Goal: Transaction & Acquisition: Download file/media

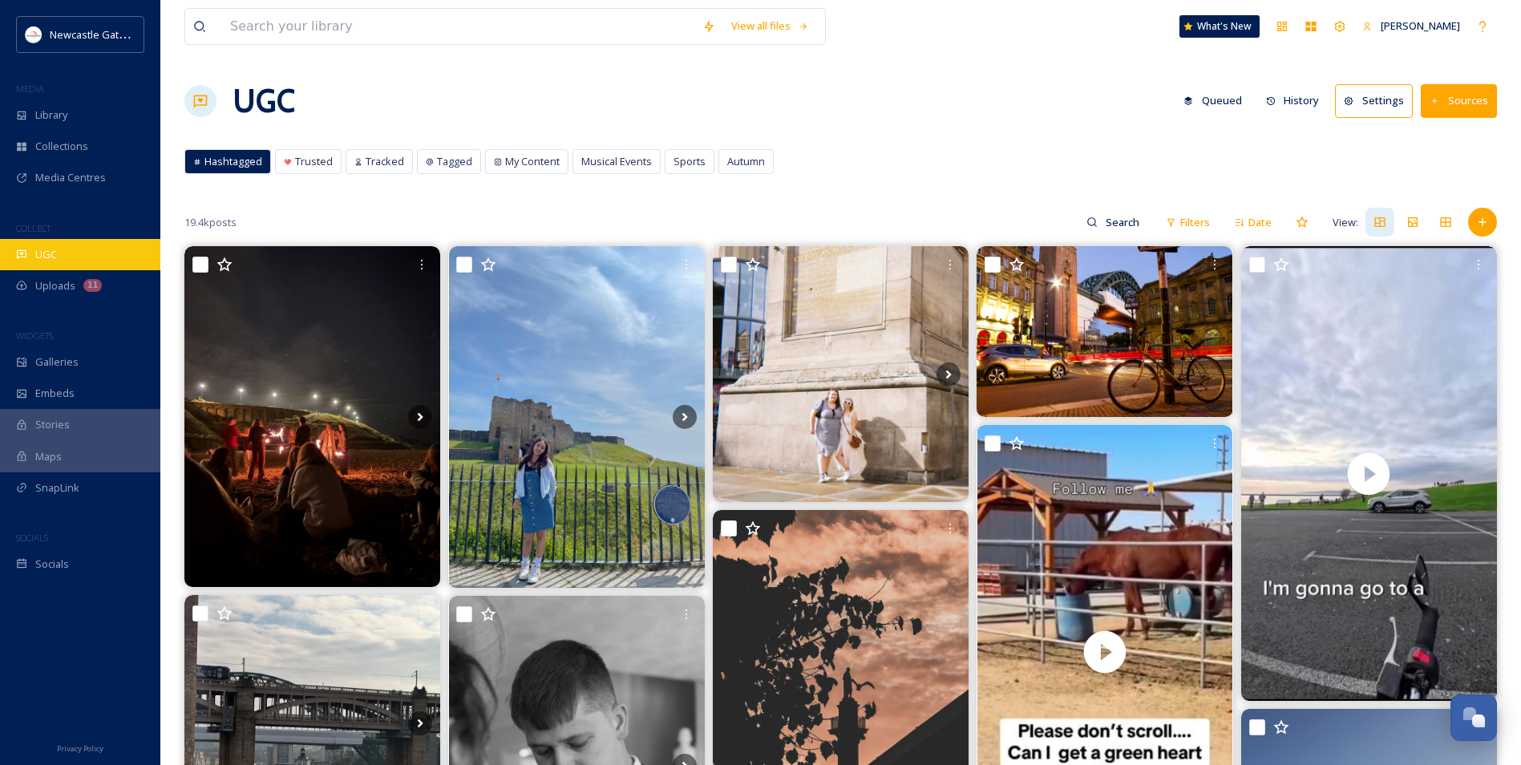
click at [35, 263] on div "UGC" at bounding box center [80, 254] width 160 height 31
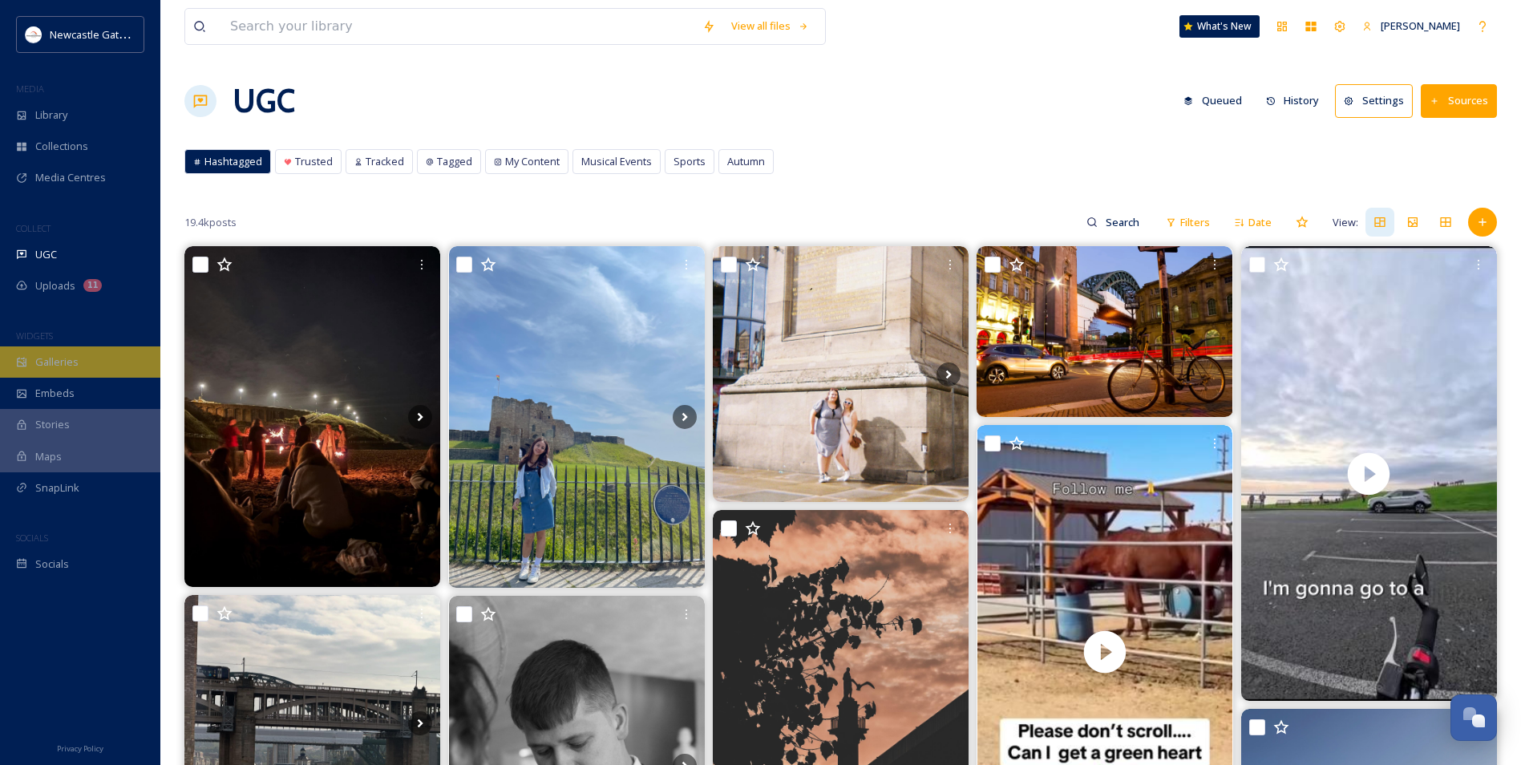
click at [96, 372] on div "Galleries" at bounding box center [80, 361] width 160 height 31
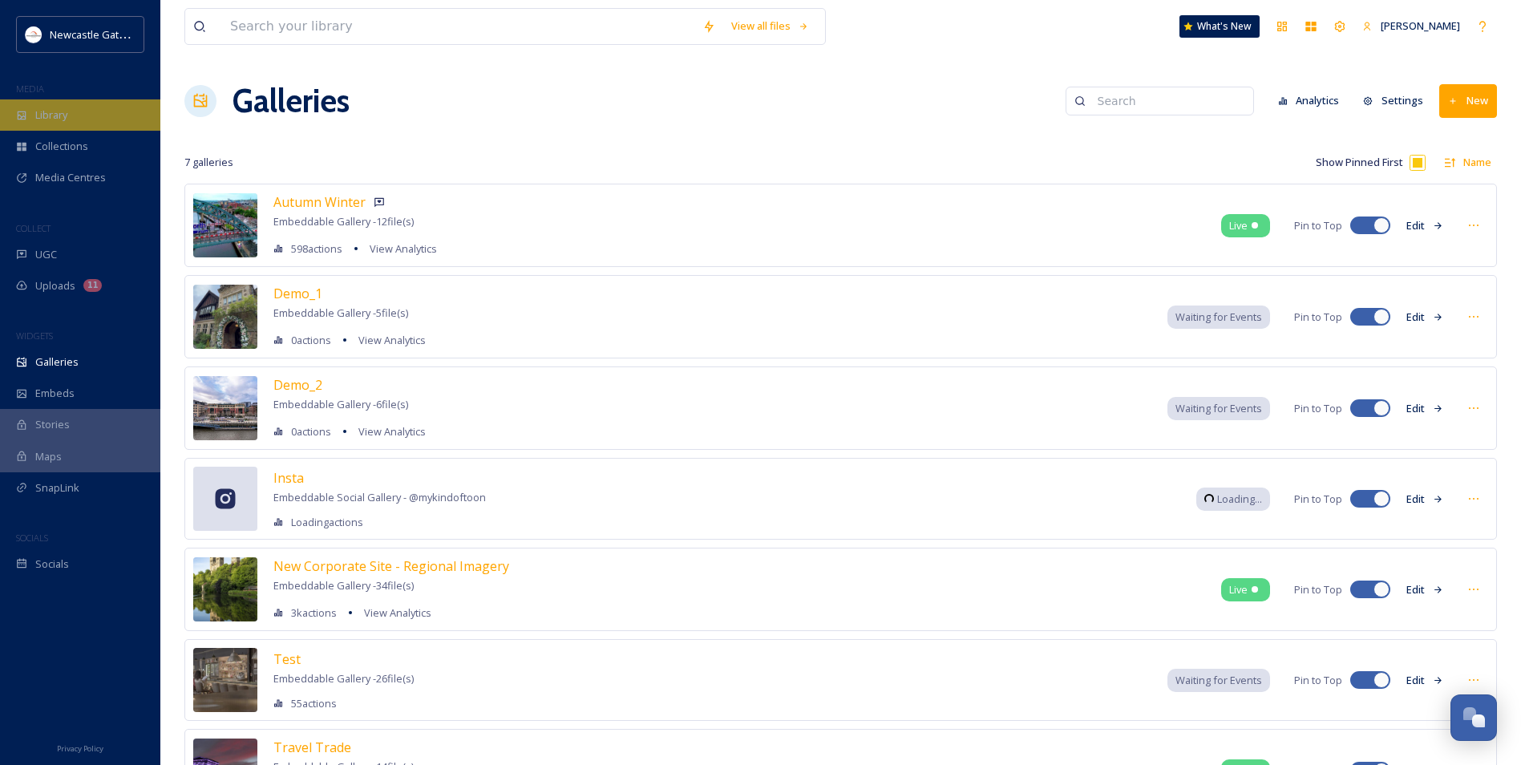
click at [67, 110] on span "Library" at bounding box center [51, 114] width 32 height 15
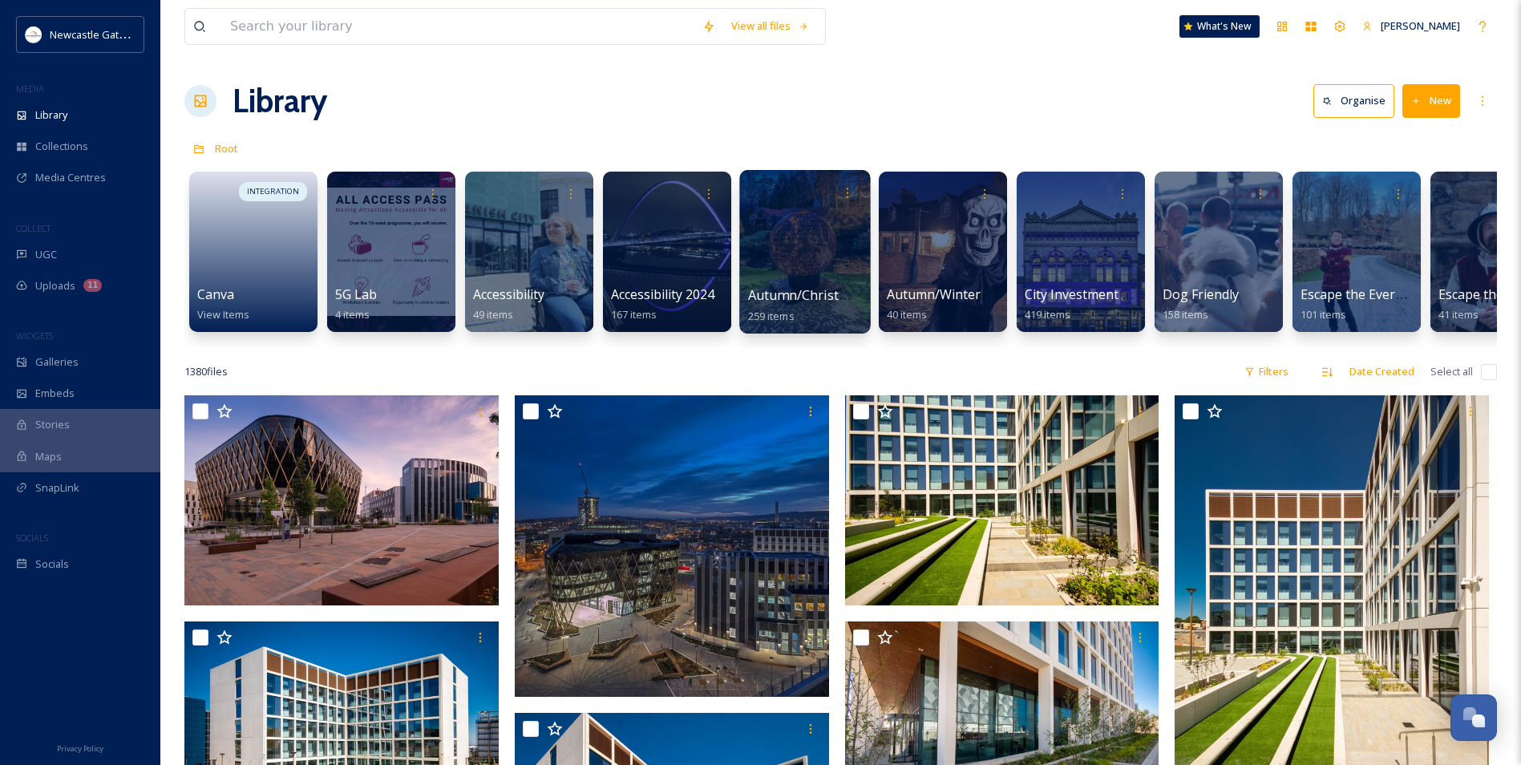
click at [803, 272] on div at bounding box center [804, 252] width 131 height 164
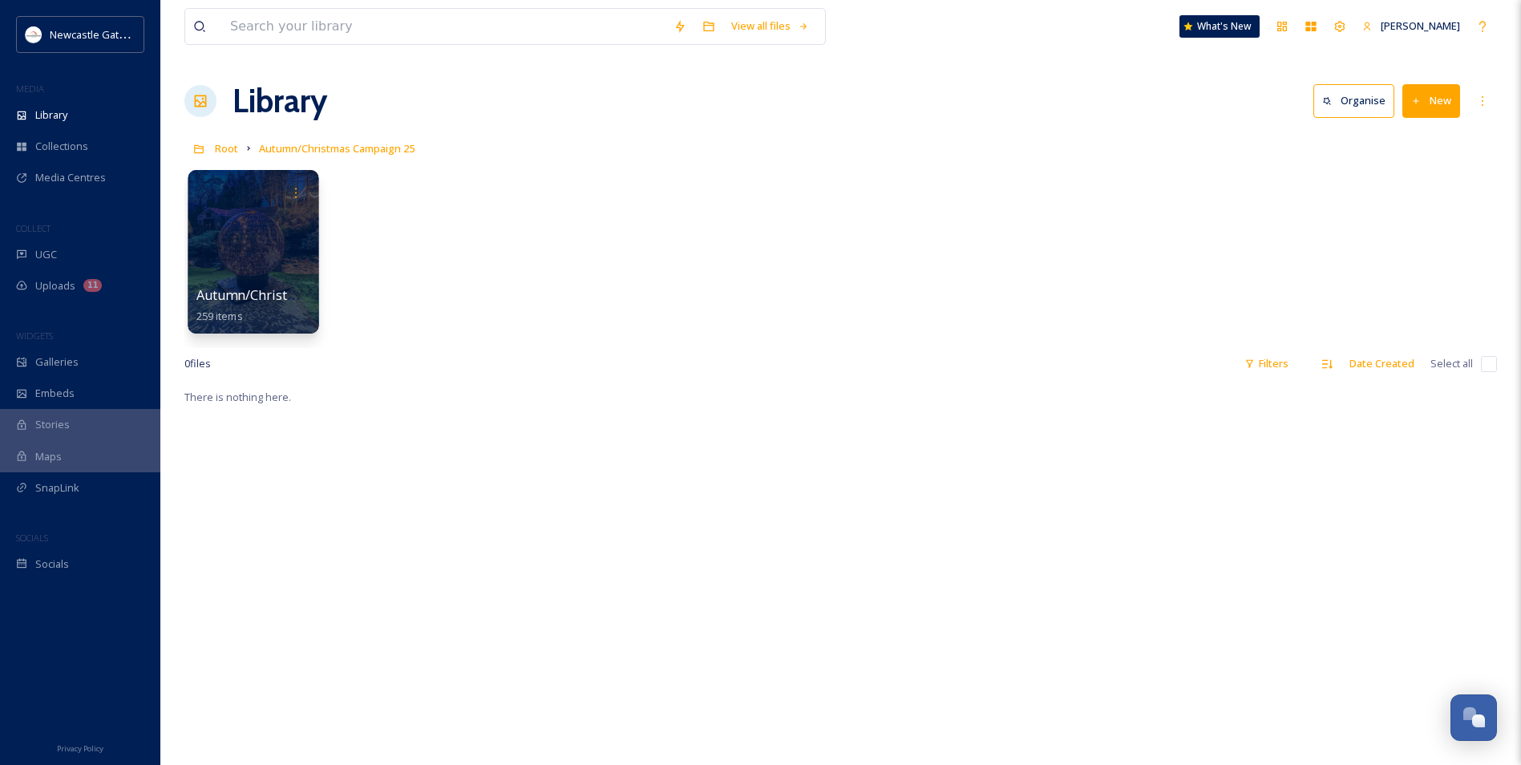
click at [251, 220] on div at bounding box center [253, 252] width 131 height 164
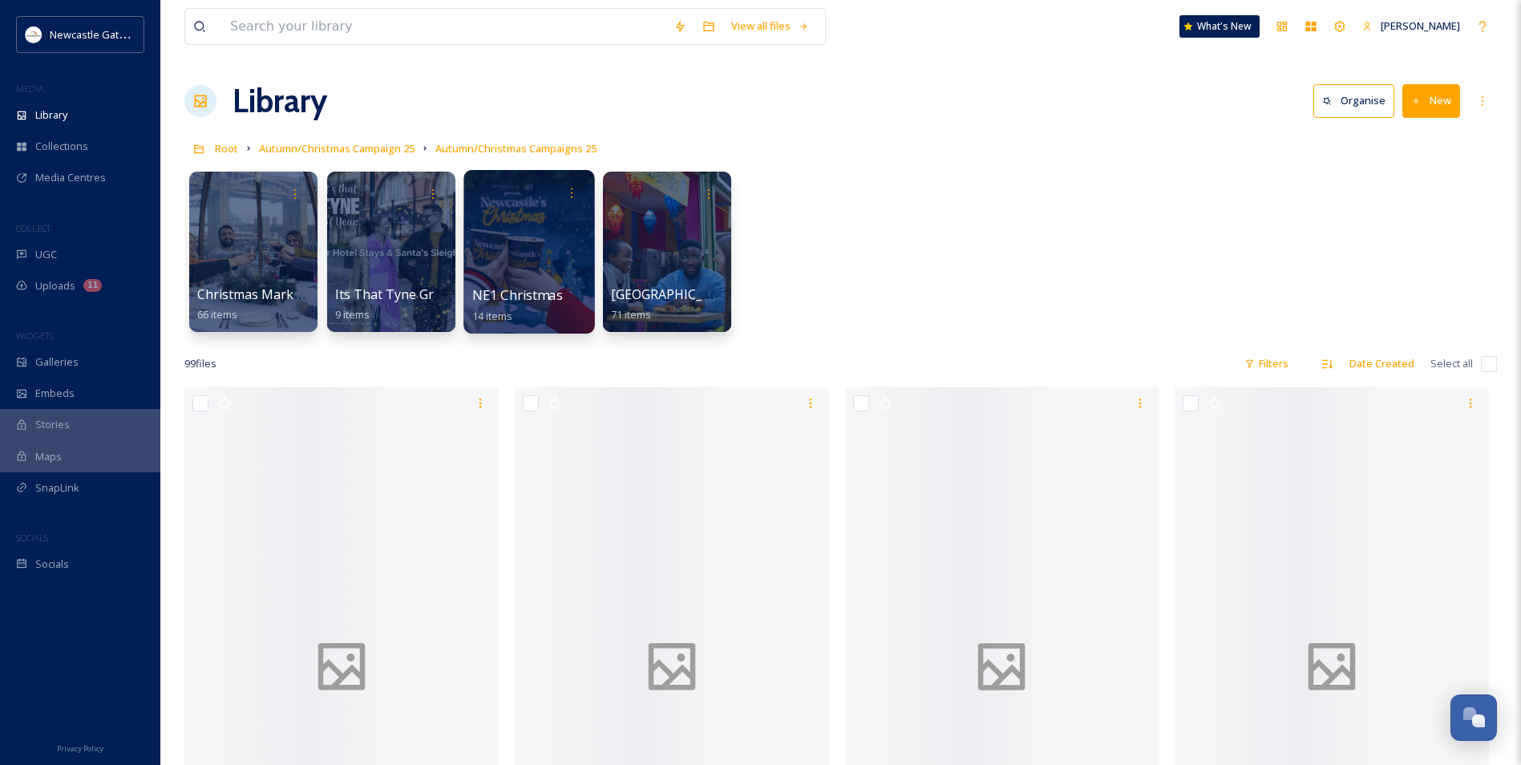
click at [522, 248] on div at bounding box center [528, 252] width 131 height 164
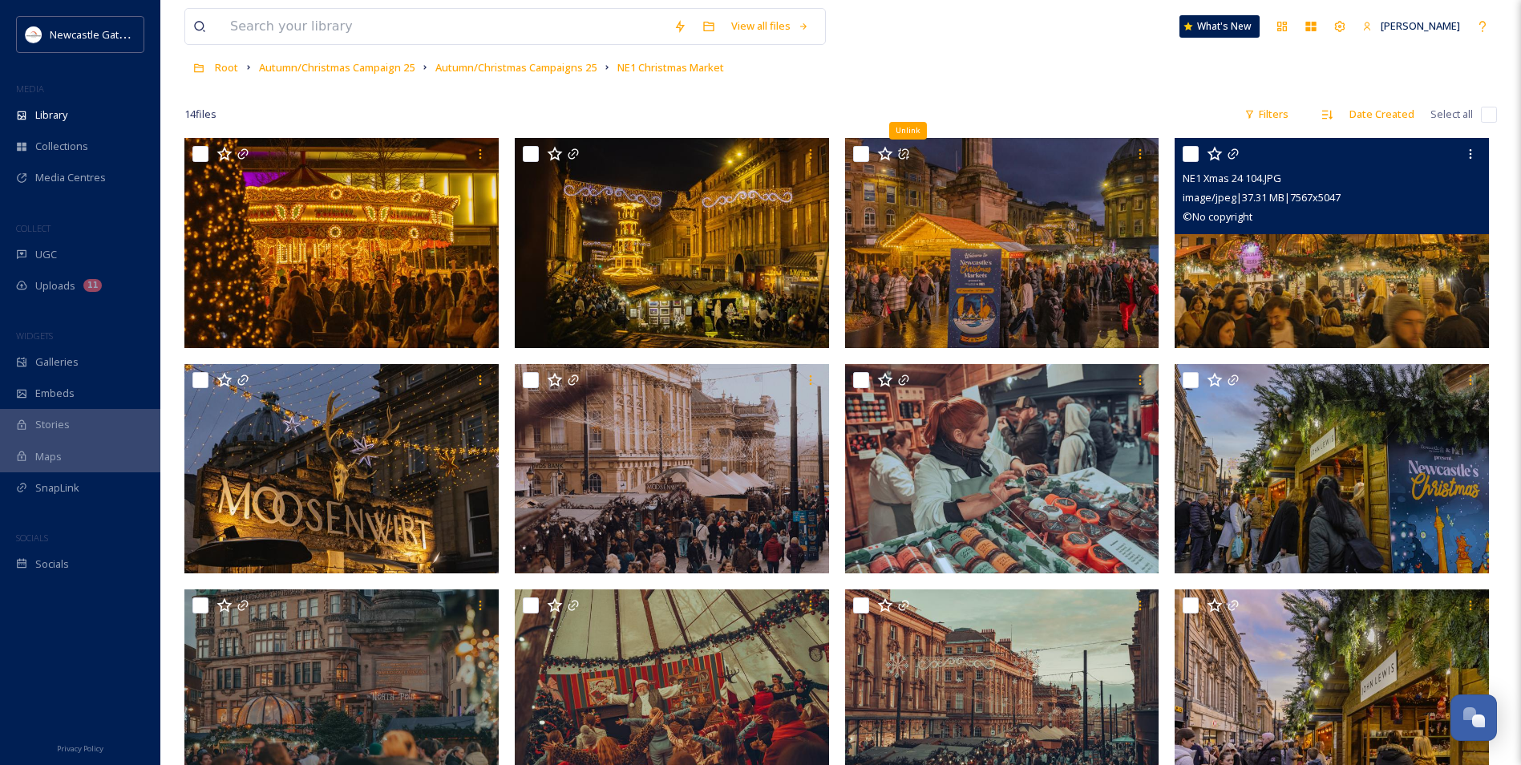
scroll to position [80, 0]
click at [1319, 264] on img at bounding box center [1331, 244] width 314 height 210
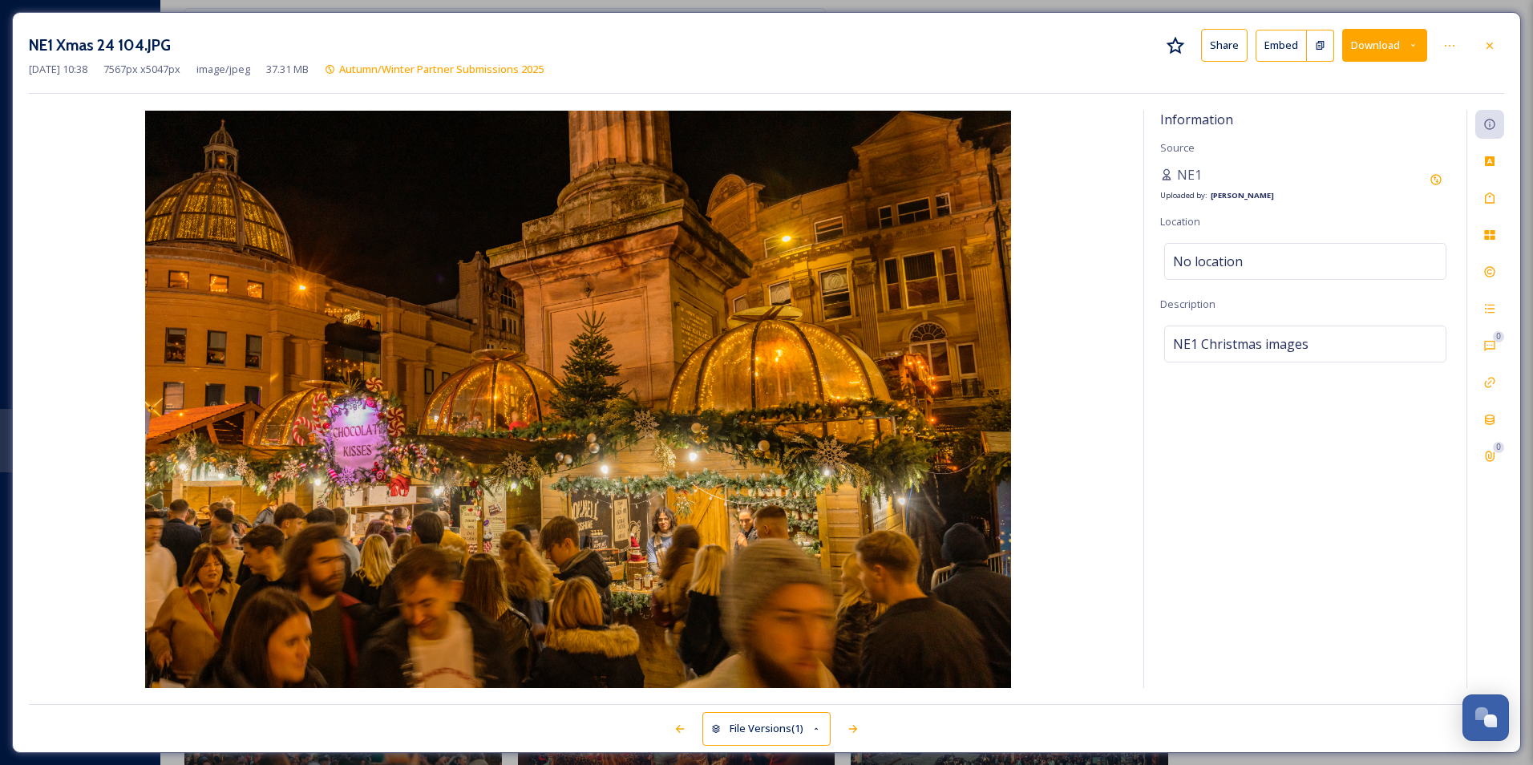
click at [1404, 44] on button "Download" at bounding box center [1384, 45] width 85 height 33
click at [1375, 78] on span "Download Original (7567 x 5047)" at bounding box center [1341, 82] width 151 height 15
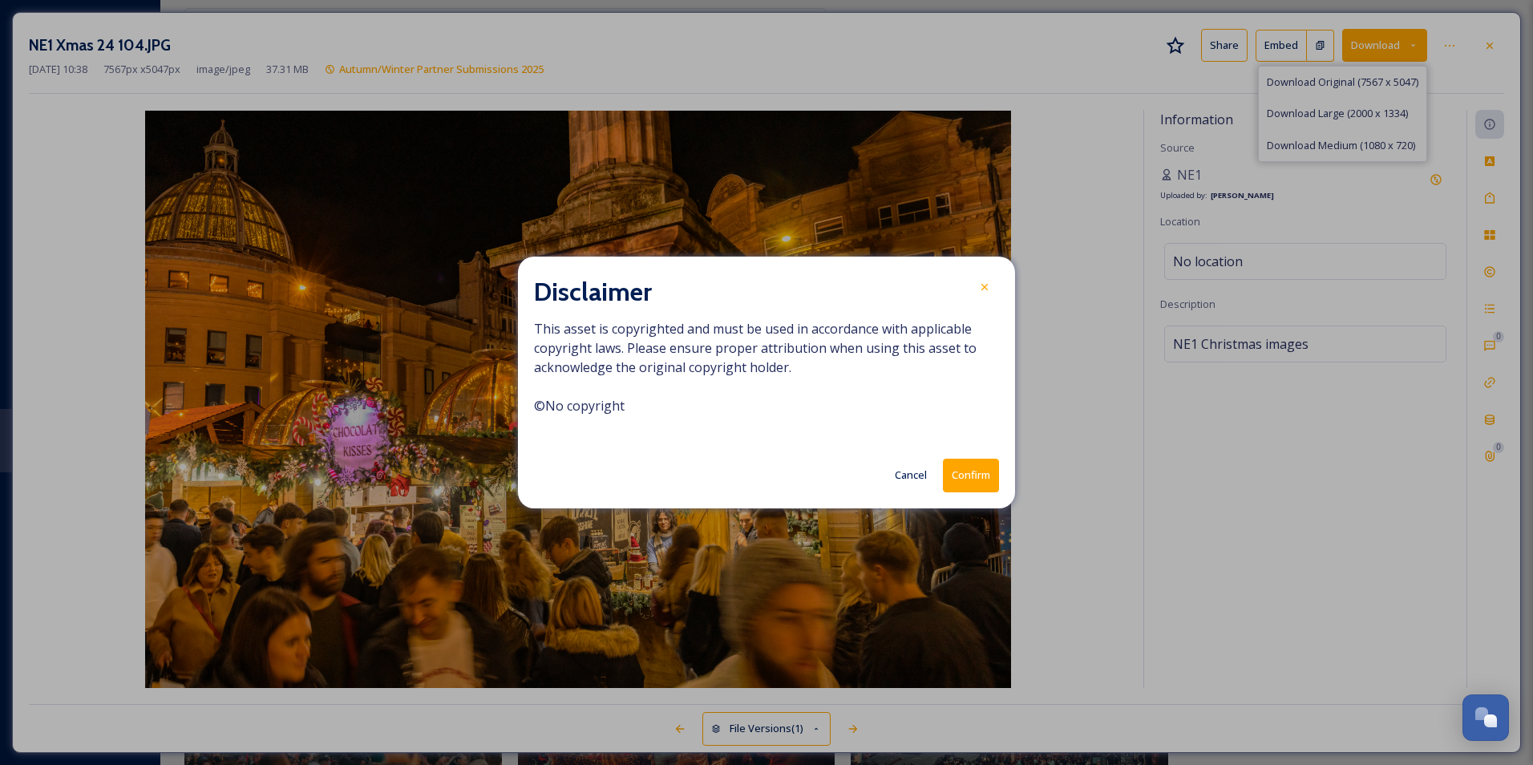
click at [960, 473] on button "Confirm" at bounding box center [971, 474] width 56 height 33
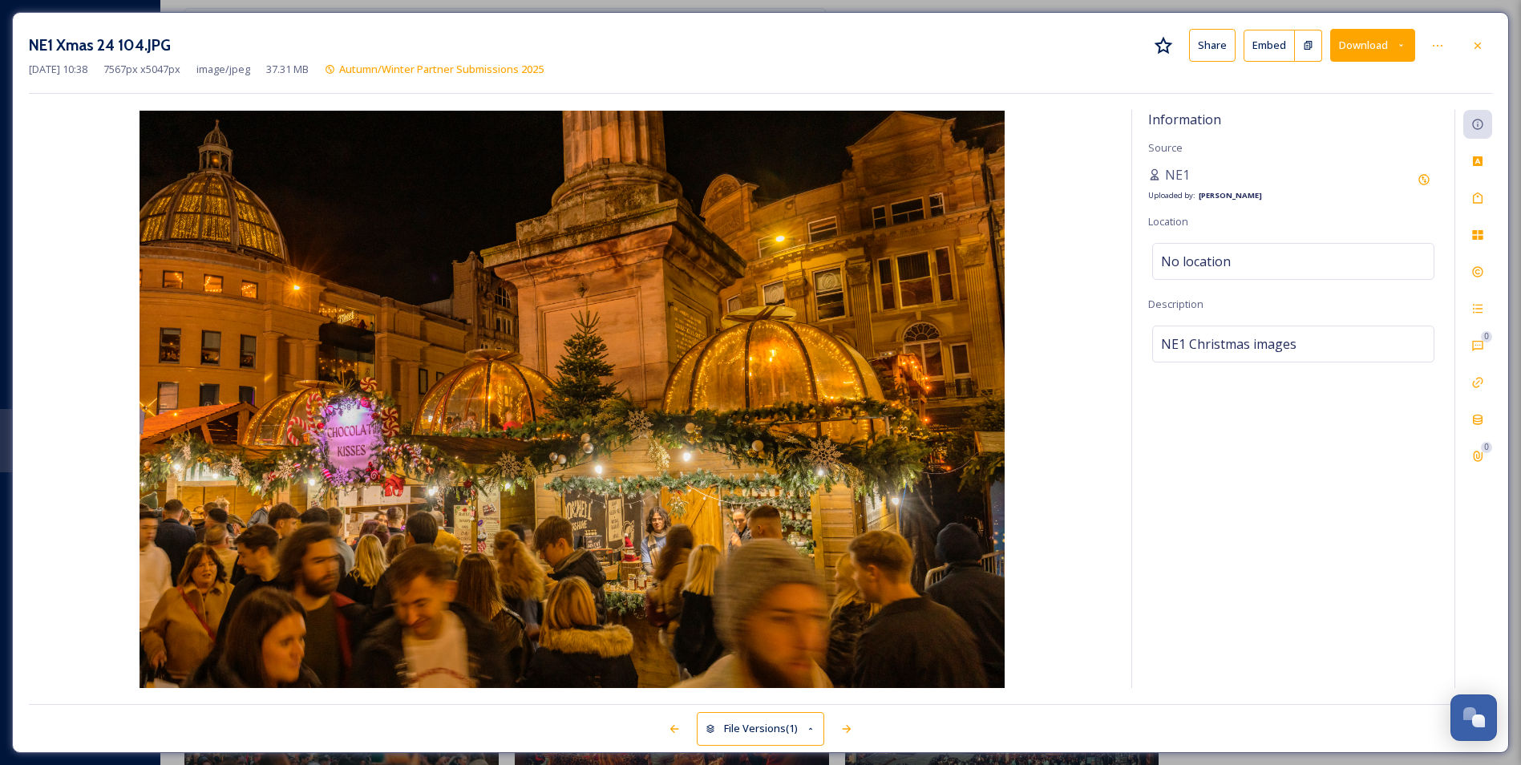
click at [1471, 47] on icon at bounding box center [1477, 45] width 13 height 13
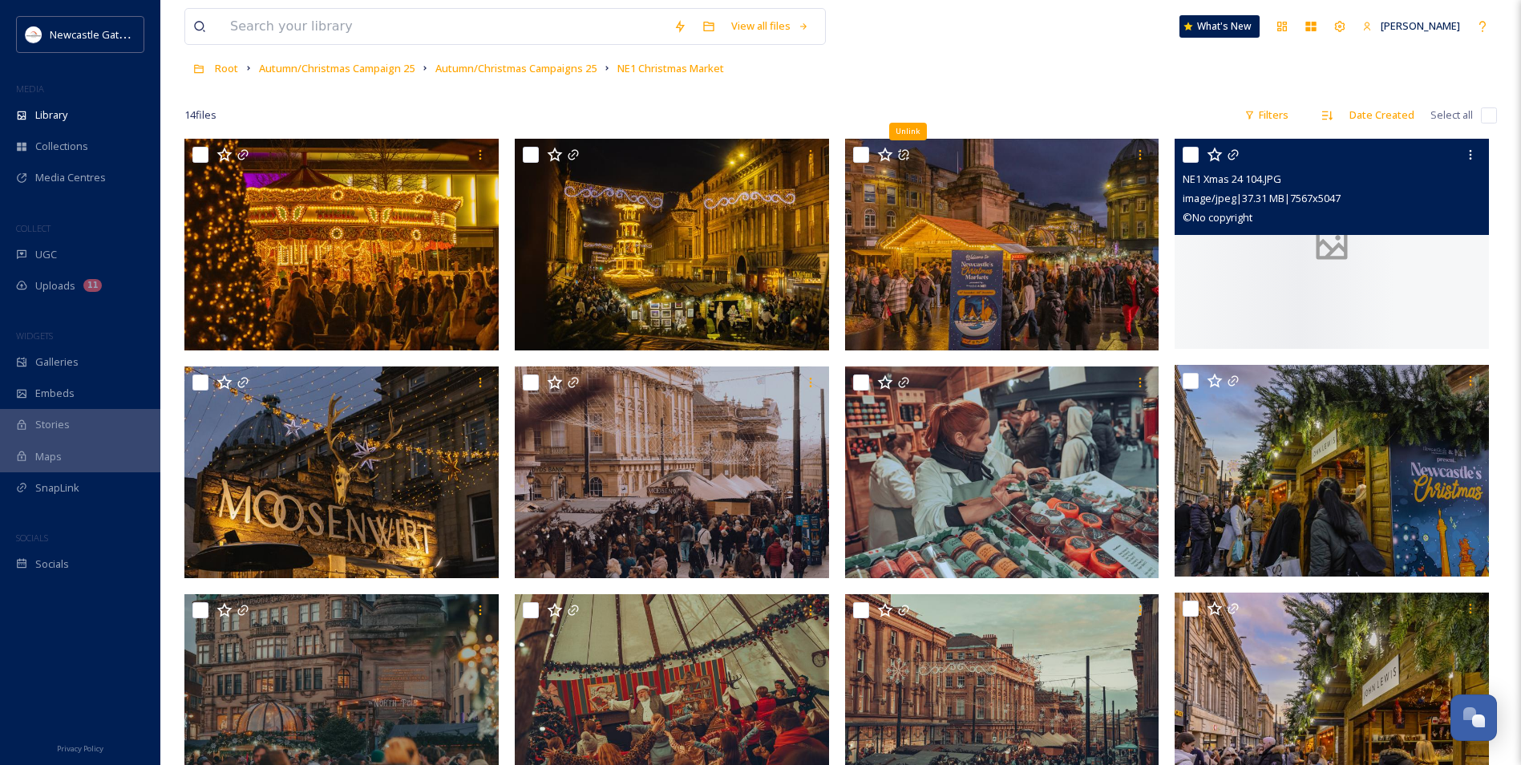
click at [1482, 47] on div "View all files What's New [PERSON_NAME]" at bounding box center [840, 26] width 1312 height 53
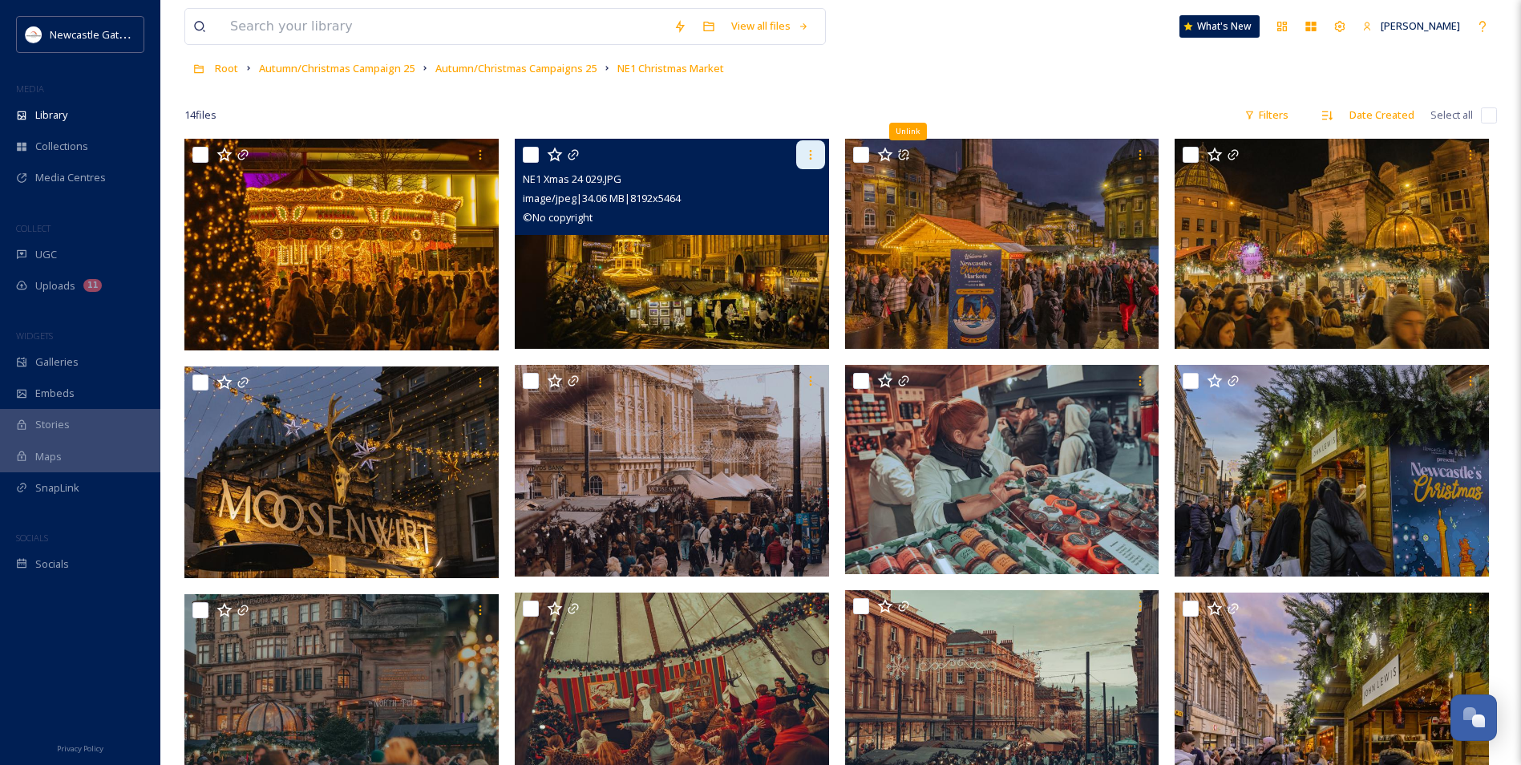
click at [814, 151] on icon at bounding box center [810, 154] width 13 height 13
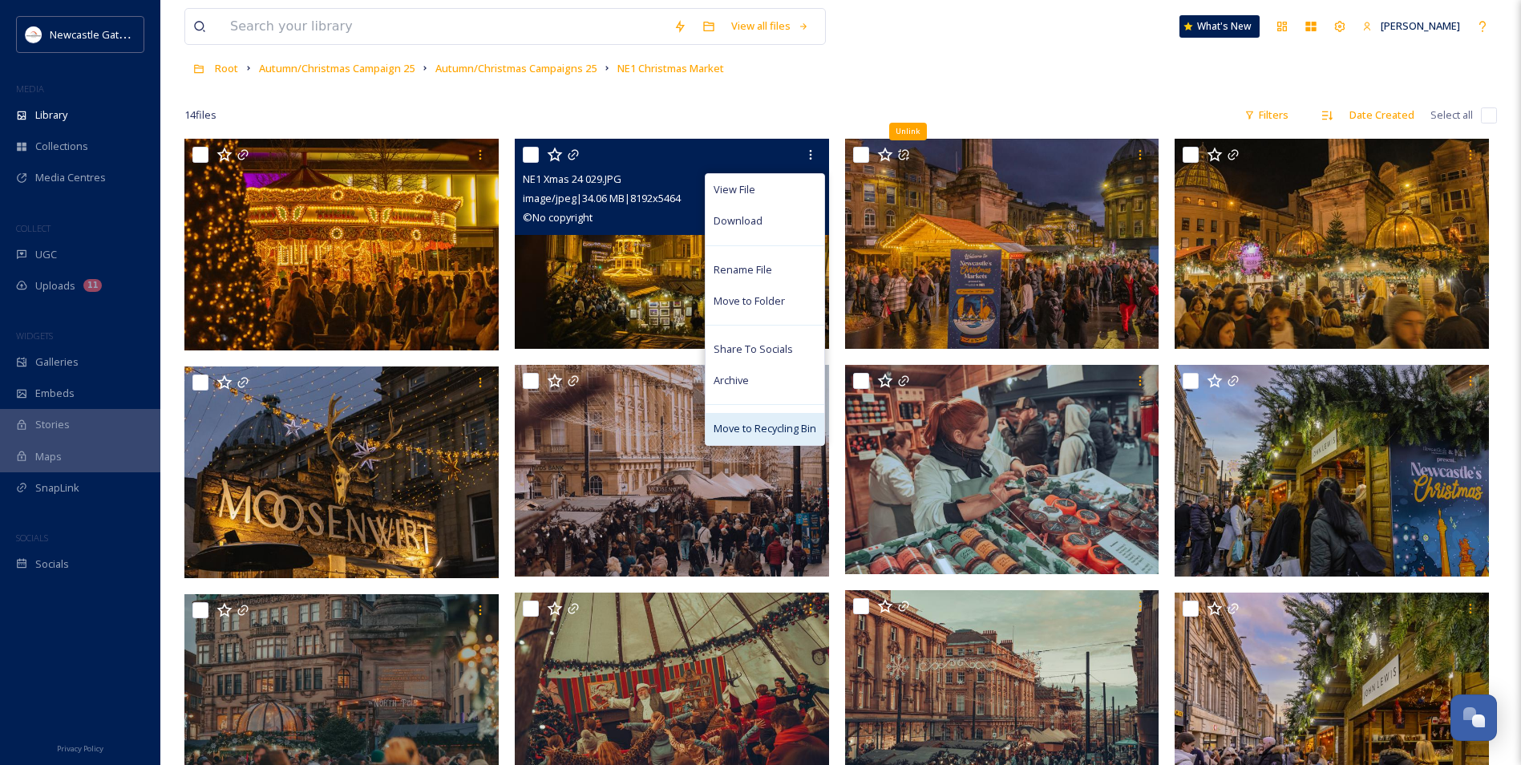
click at [741, 426] on span "Move to Recycling Bin" at bounding box center [764, 428] width 103 height 15
